Goal: Use online tool/utility: Utilize a website feature to perform a specific function

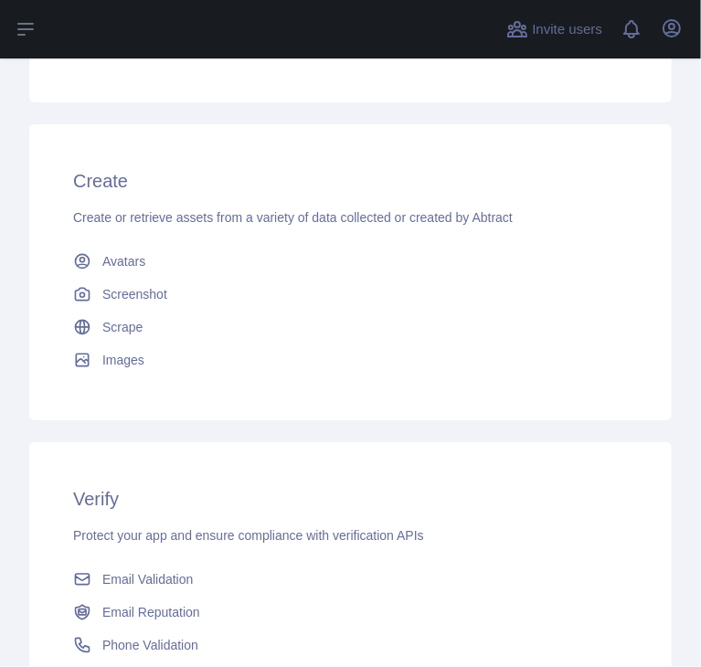
scroll to position [866, 0]
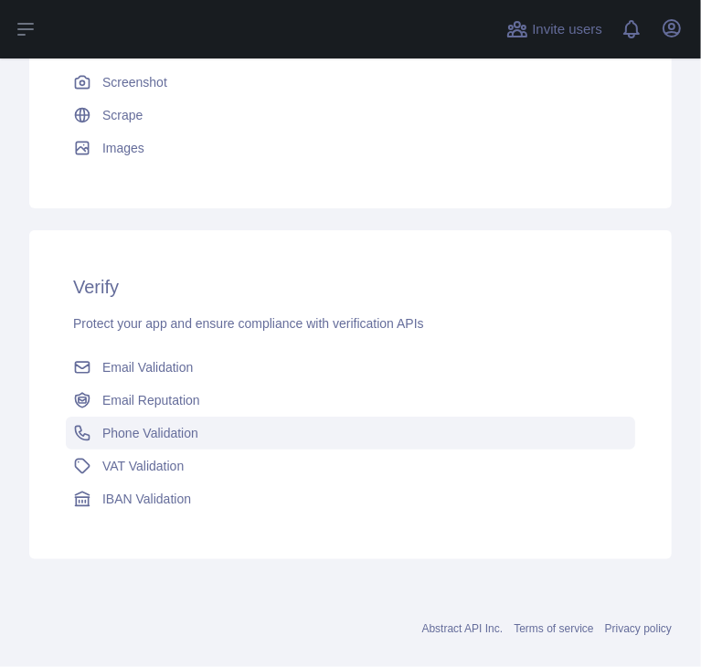
click at [148, 438] on span "Phone Validation" at bounding box center [150, 433] width 96 height 18
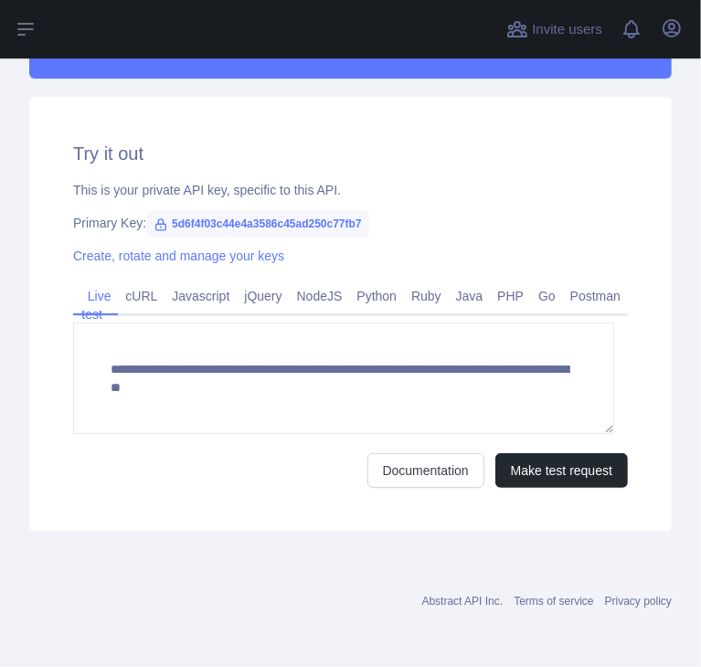
scroll to position [588, 0]
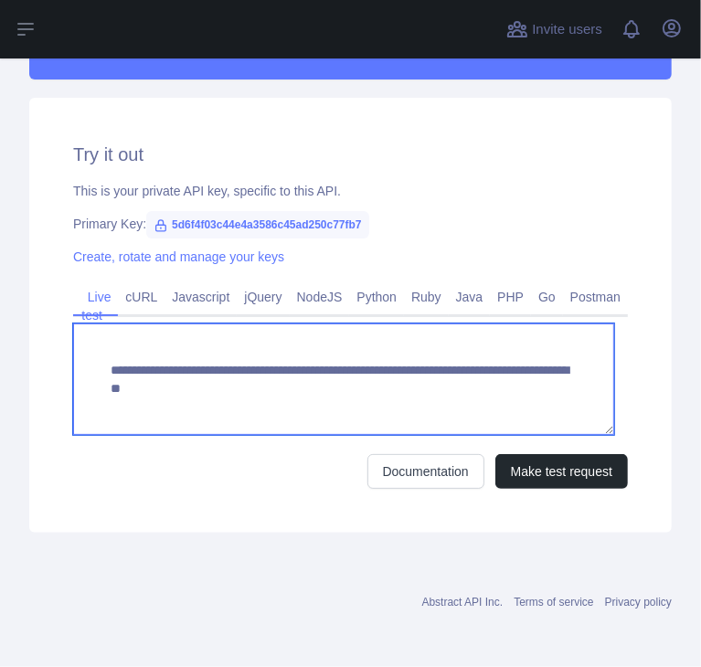
click at [249, 379] on textarea "**********" at bounding box center [343, 378] width 541 height 111
click at [479, 377] on textarea "**********" at bounding box center [343, 378] width 541 height 111
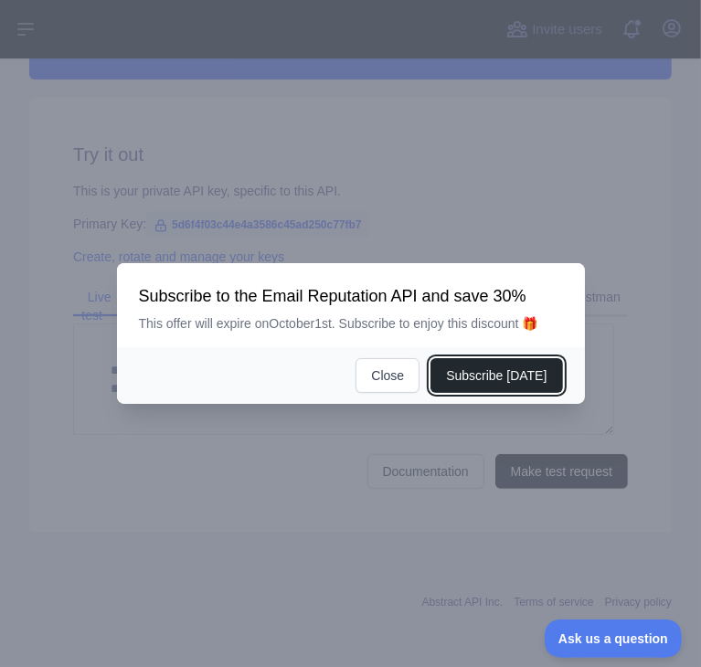
scroll to position [0, 0]
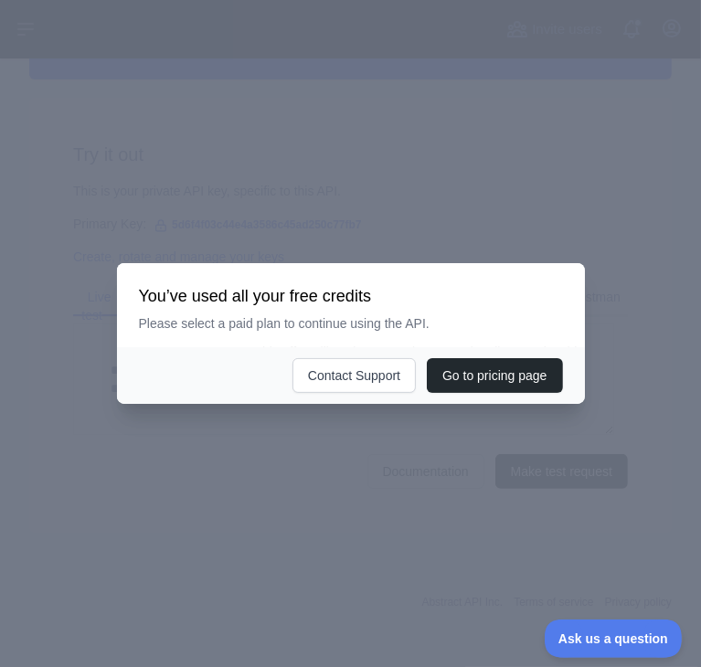
click at [302, 450] on div at bounding box center [350, 333] width 701 height 667
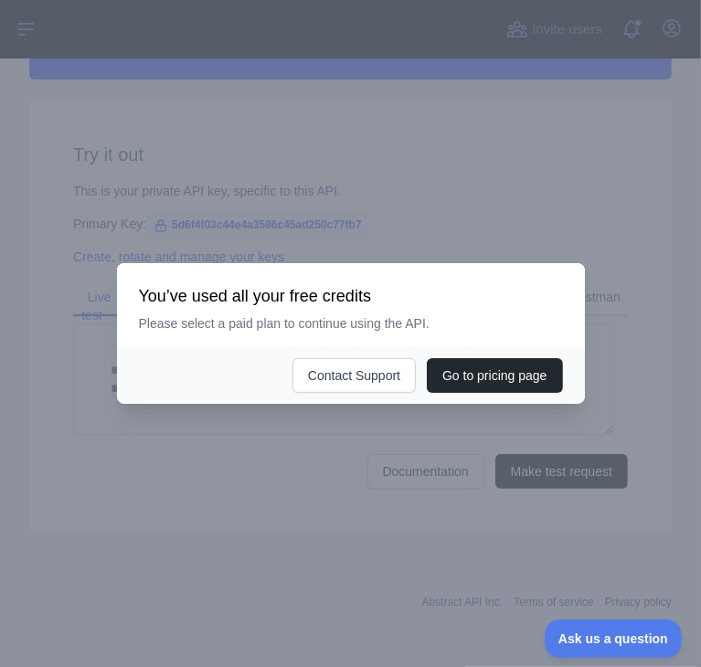
click at [291, 447] on div at bounding box center [350, 333] width 701 height 667
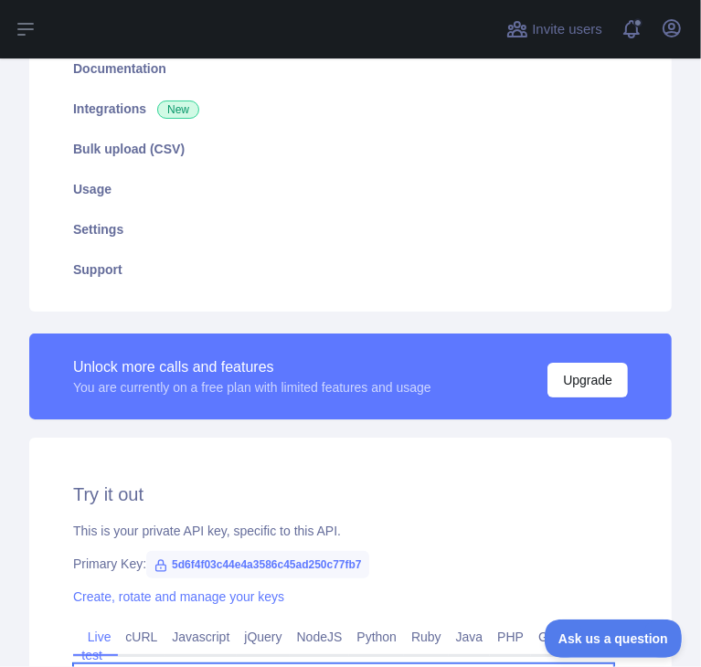
scroll to position [244, 0]
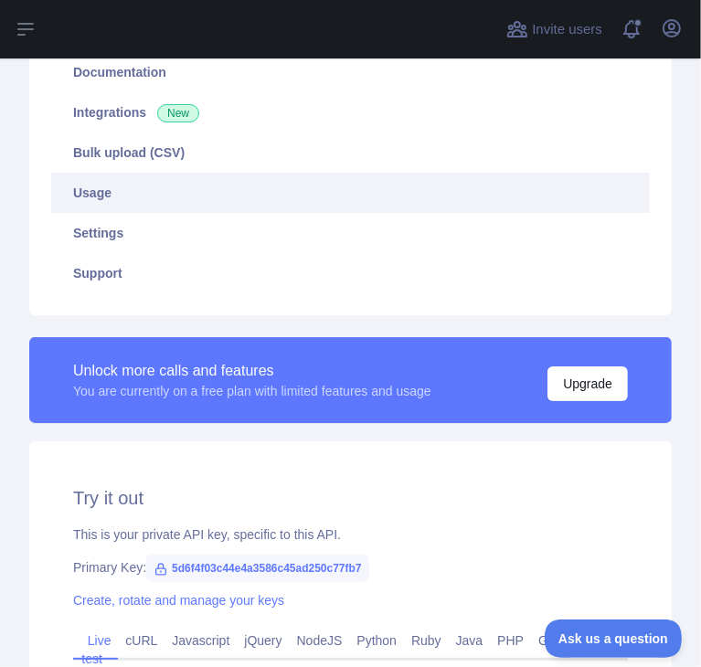
click at [156, 185] on link "Usage" at bounding box center [350, 193] width 598 height 40
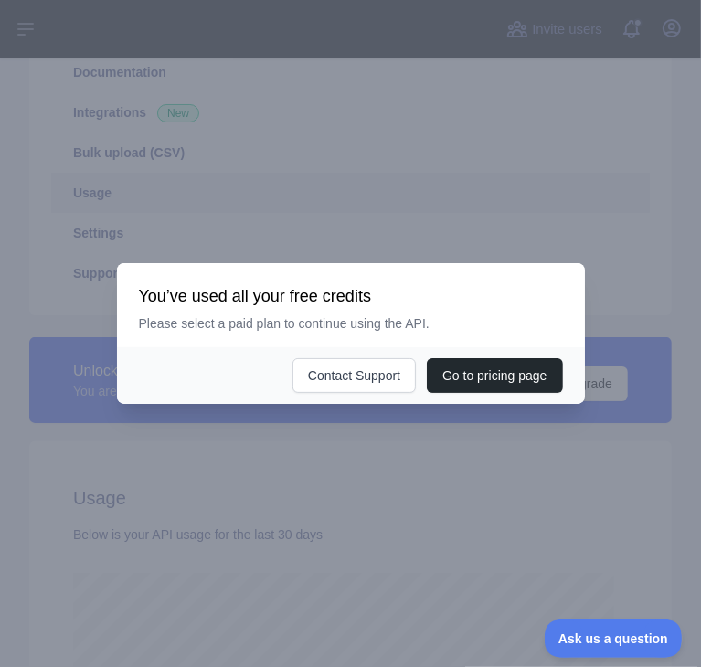
scroll to position [608, 687]
click at [299, 498] on div at bounding box center [350, 333] width 701 height 667
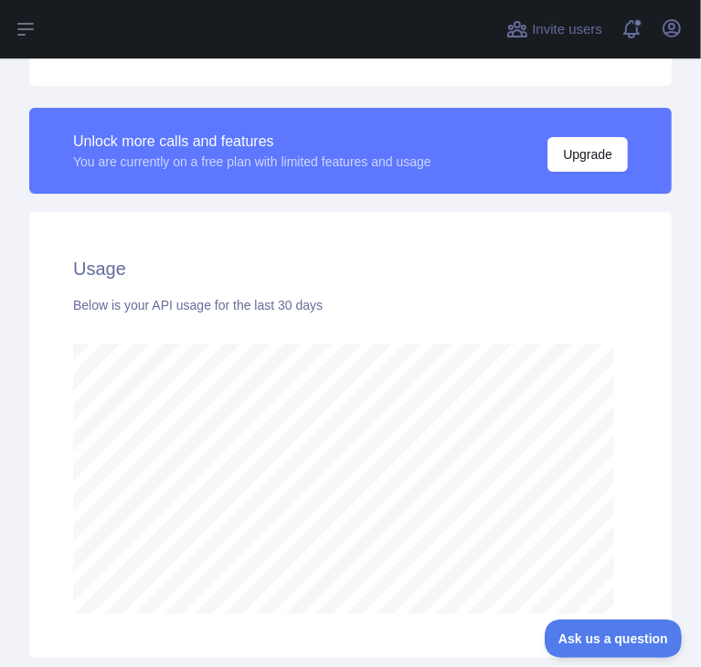
scroll to position [511, 0]
